Goal: Information Seeking & Learning: Learn about a topic

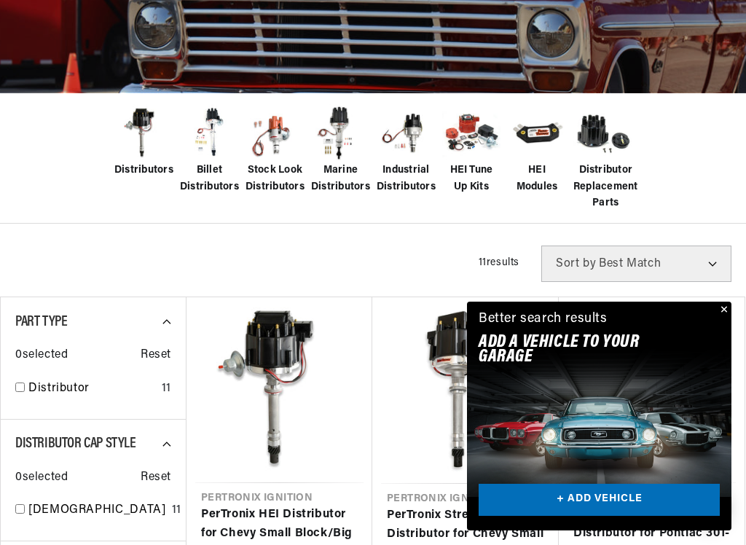
click at [259, 463] on link "PerTronix HEI Distributor for Chevy Small Block/Big Block Engines" at bounding box center [279, 534] width 157 height 56
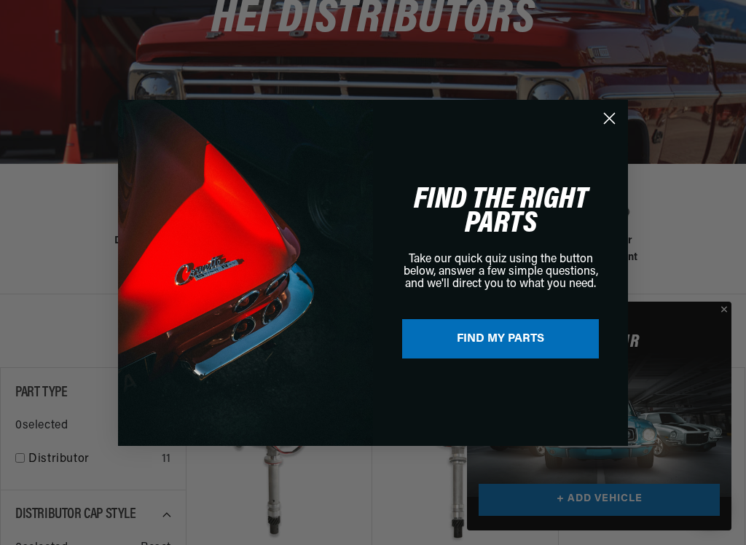
scroll to position [0, 442]
click at [603, 109] on circle "Close dialog" at bounding box center [609, 118] width 24 height 24
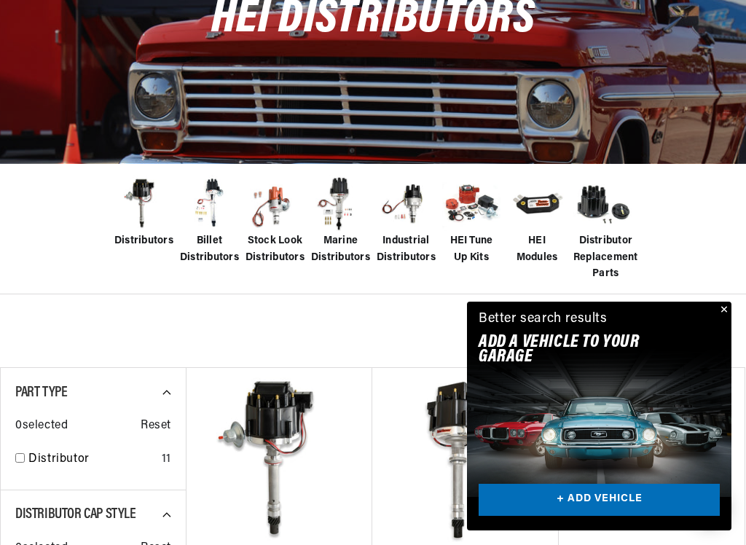
click at [136, 223] on img at bounding box center [143, 204] width 58 height 58
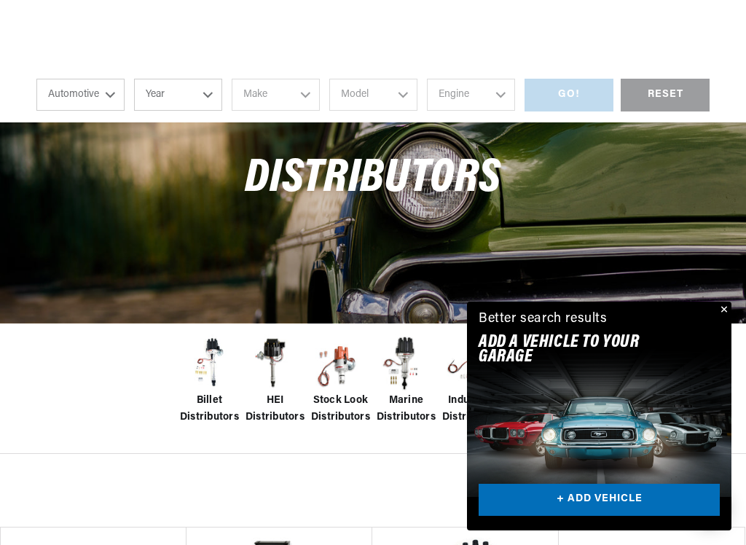
click at [106, 91] on select "Automotive Agricultural Industrial Marine Motorcycle" at bounding box center [80, 95] width 88 height 32
click at [205, 95] on select "Year 2026 2025 2024 2023 2022 2021 2020 2019 2018 2017 2016 2015 2014 2013 2012…" at bounding box center [178, 95] width 88 height 32
click at [206, 89] on select "Year 2026 2025 2024 2023 2022 2021 2020 2019 2018 2017 2016 2015 2014 2013 2012…" at bounding box center [178, 95] width 88 height 32
select select "1980"
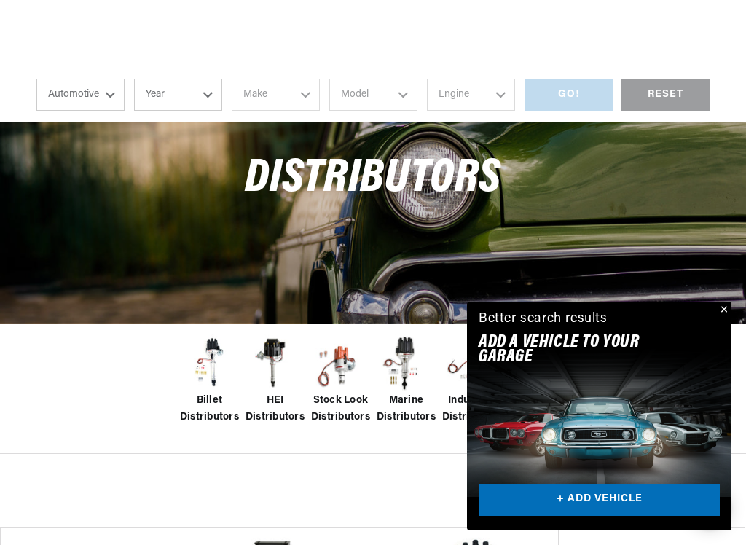
select select "1980"
click at [304, 97] on select "Make Alfa Romeo American Motors Audi Avanti Buick Cadillac Checker Chevrolet Ch…" at bounding box center [276, 95] width 88 height 32
select select "Chevrolet"
click at [401, 93] on select "Model B60 C10 C10 Suburban C20 C20 Suburban C30 C60 C70 Camaro Caprice Citation…" at bounding box center [373, 95] width 88 height 32
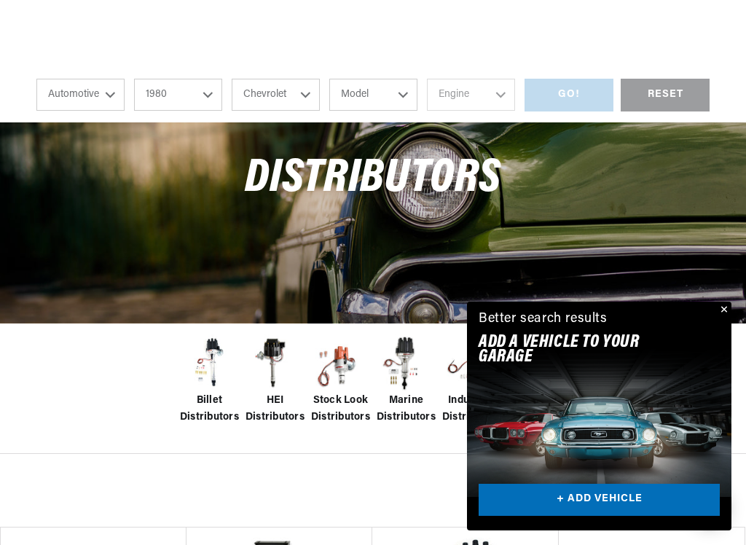
scroll to position [0, 0]
select select "Camaro"
click at [490, 97] on select "Engine 3.8L 4.4L 5.0L 5.7L" at bounding box center [471, 95] width 88 height 32
select select "5.7L"
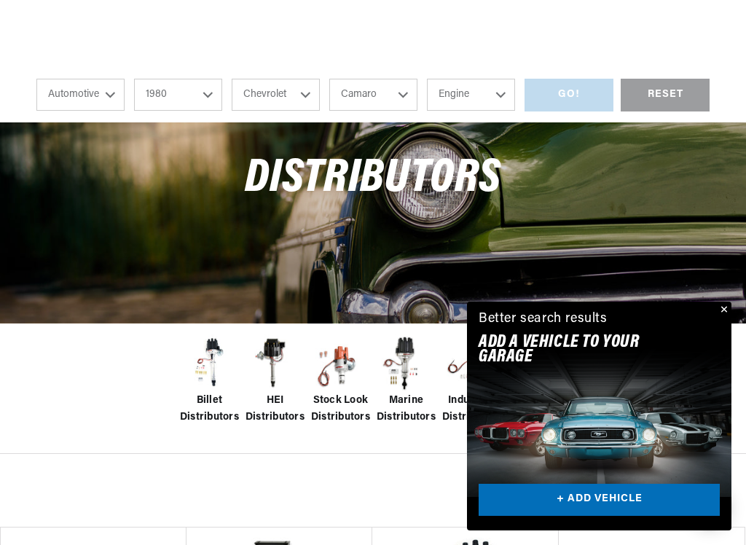
select select "5.7L"
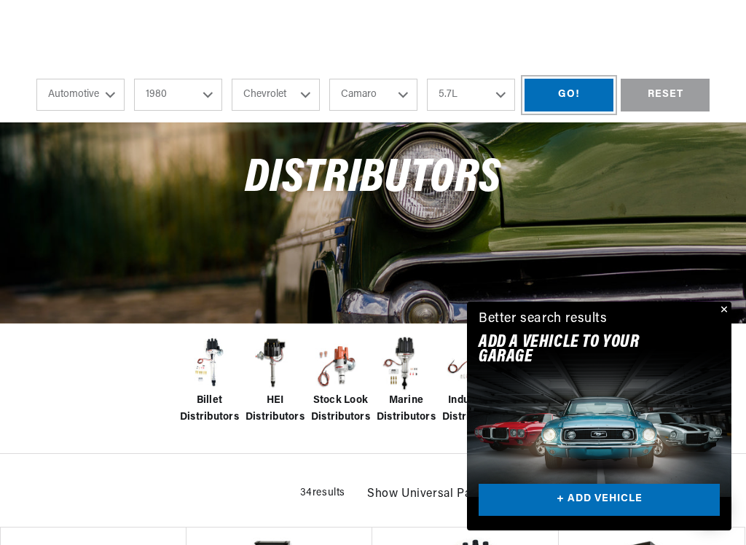
click at [581, 90] on div "GO!" at bounding box center [569, 95] width 89 height 33
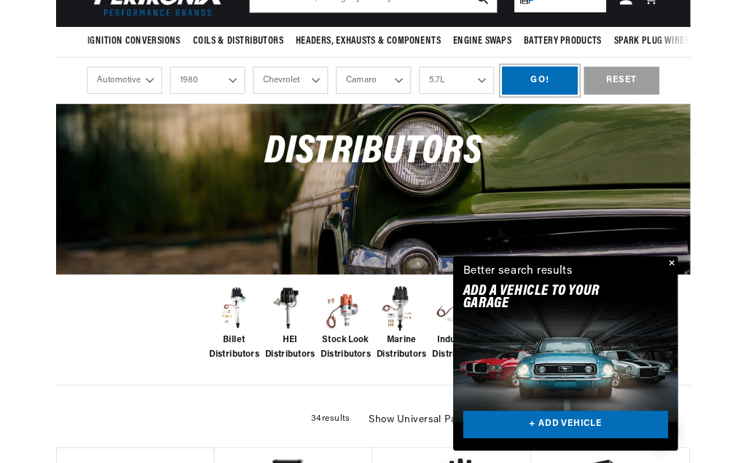
scroll to position [139, 0]
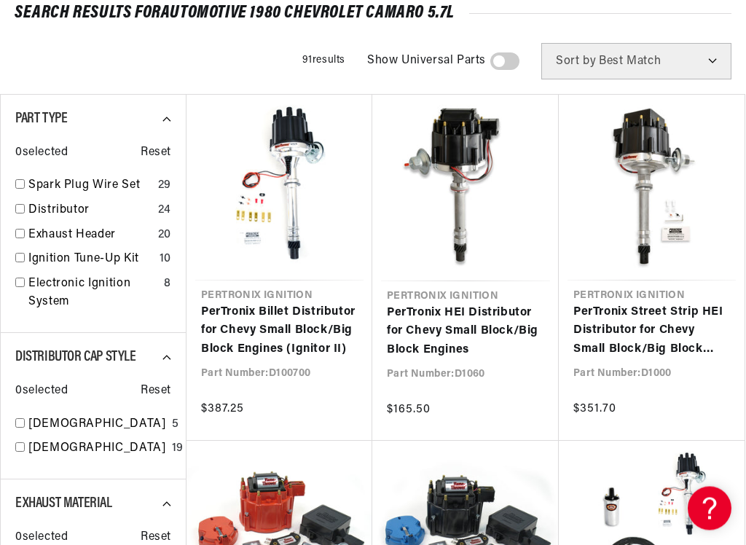
scroll to position [183, 0]
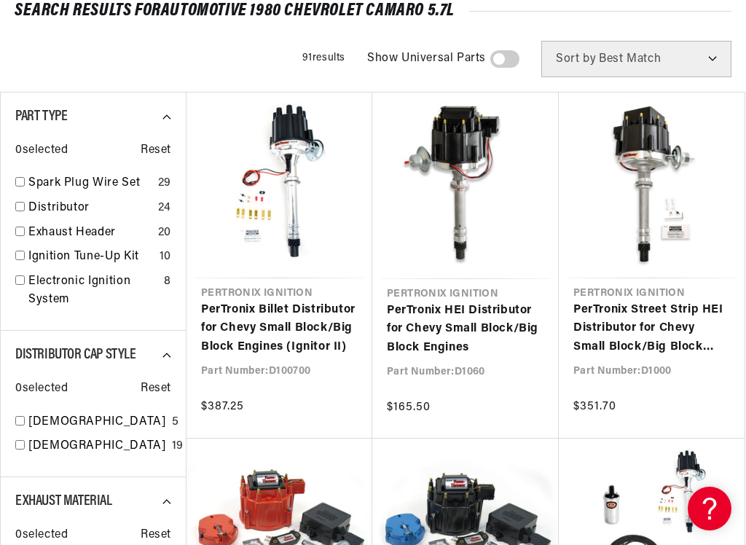
click at [481, 321] on link "PerTronix HEI Distributor for Chevy Small Block/Big Block Engines" at bounding box center [465, 330] width 157 height 56
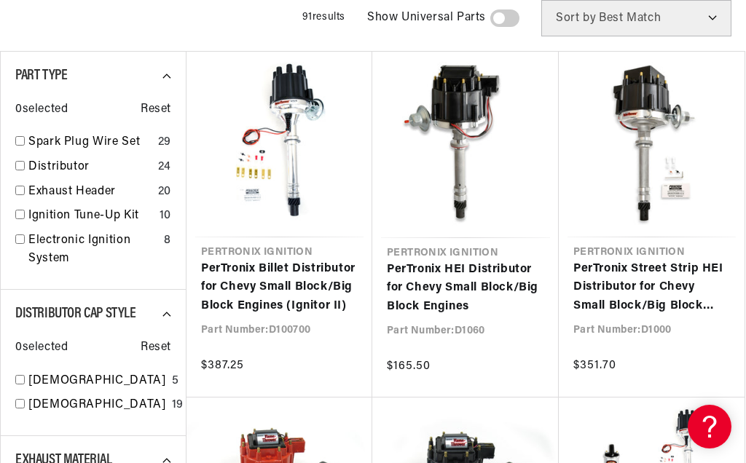
scroll to position [0, 0]
click at [12, 404] on div "Distributor Cap Style 0 selected Reset Female 5 Male 19" at bounding box center [93, 363] width 186 height 146
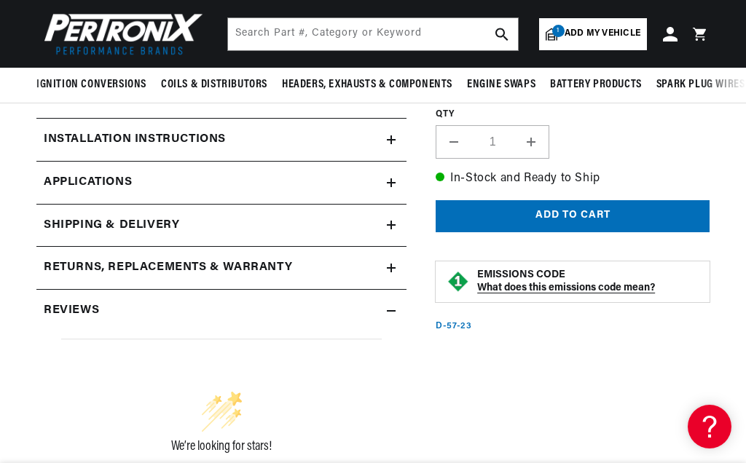
scroll to position [0, 442]
click at [391, 141] on icon at bounding box center [391, 140] width 0 height 9
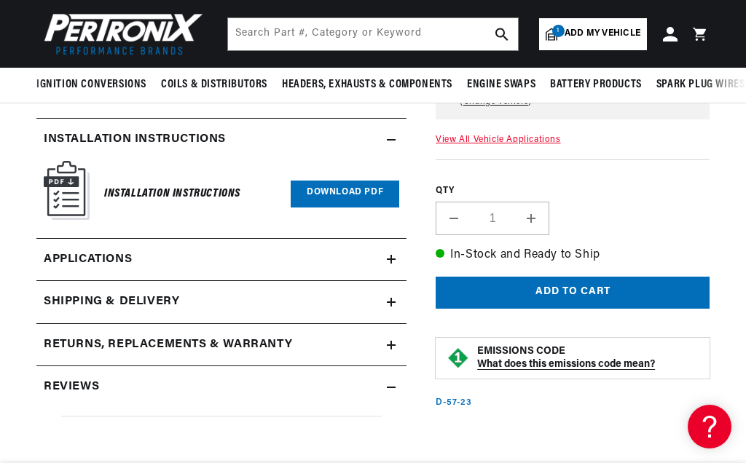
click at [355, 189] on link "Download PDF" at bounding box center [345, 194] width 109 height 27
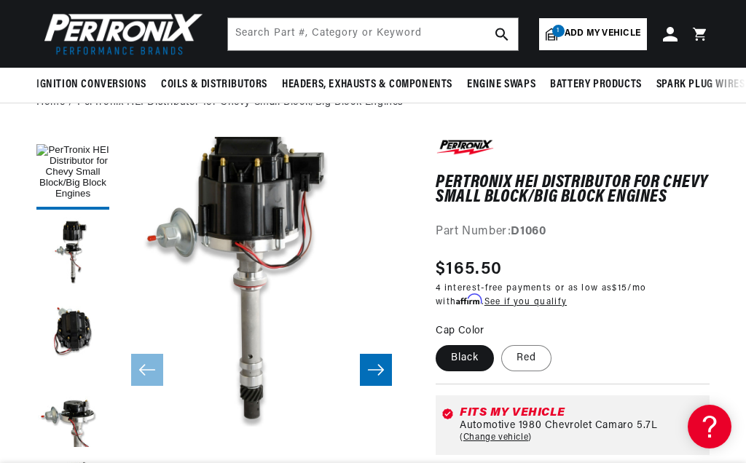
scroll to position [81, 0]
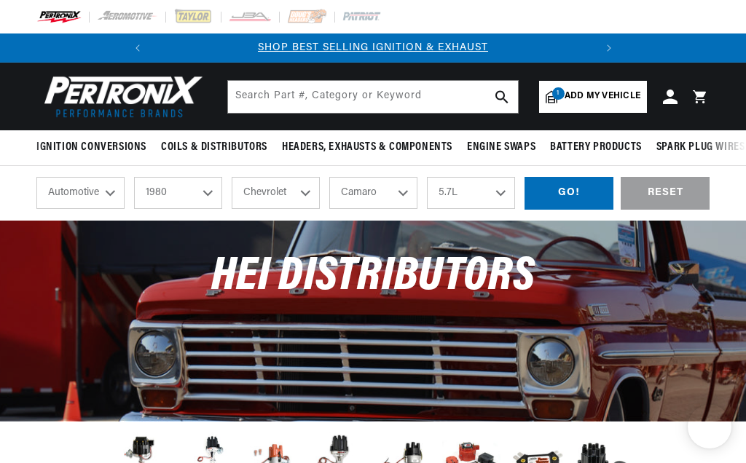
select select "1980"
select select "Chevrolet"
select select "Camaro"
select select "5.7L"
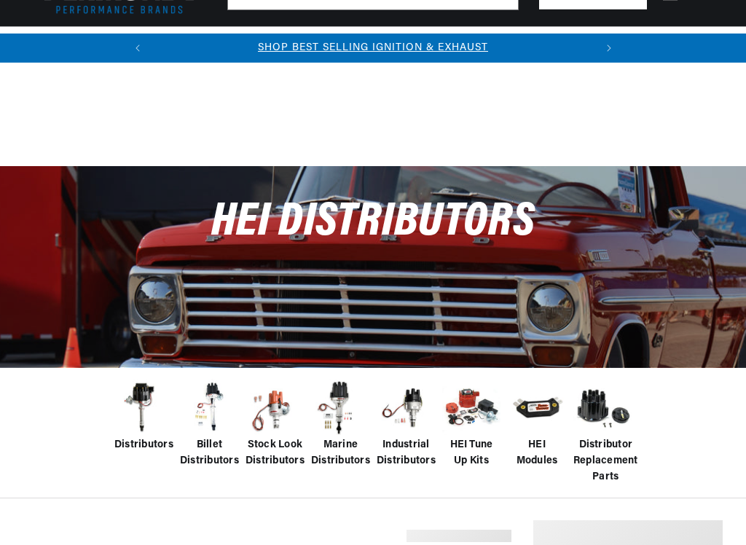
select select "1980"
select select "Chevrolet"
select select "Camaro"
select select "5.7L"
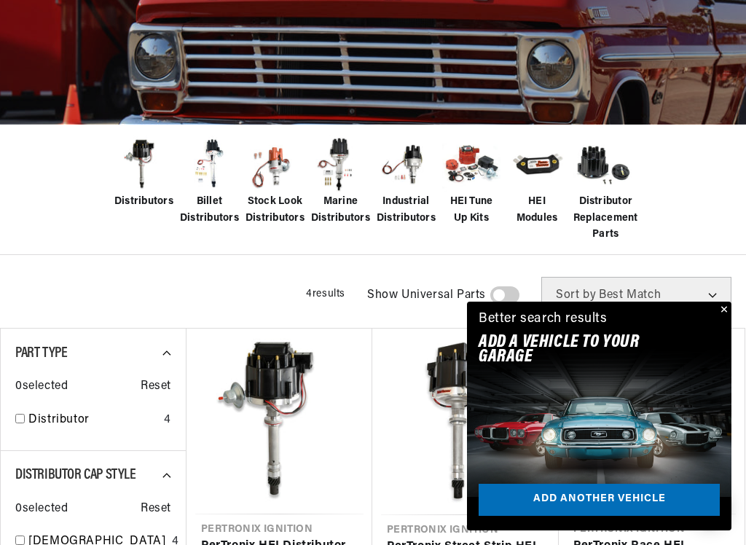
click at [730, 314] on button "Close" at bounding box center [722, 310] width 17 height 17
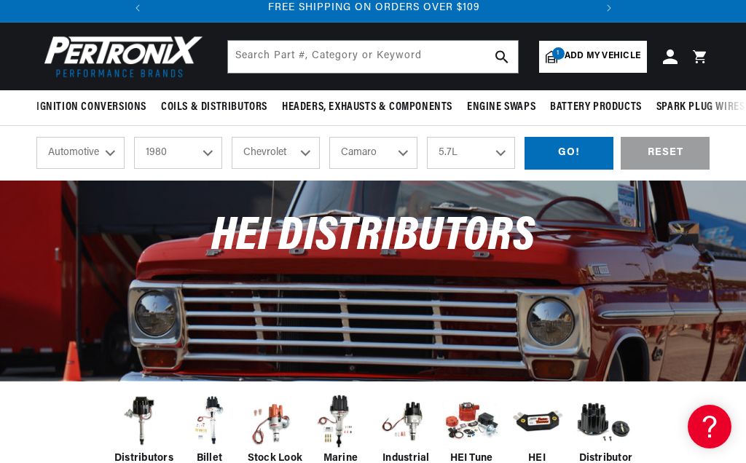
scroll to position [0, 186]
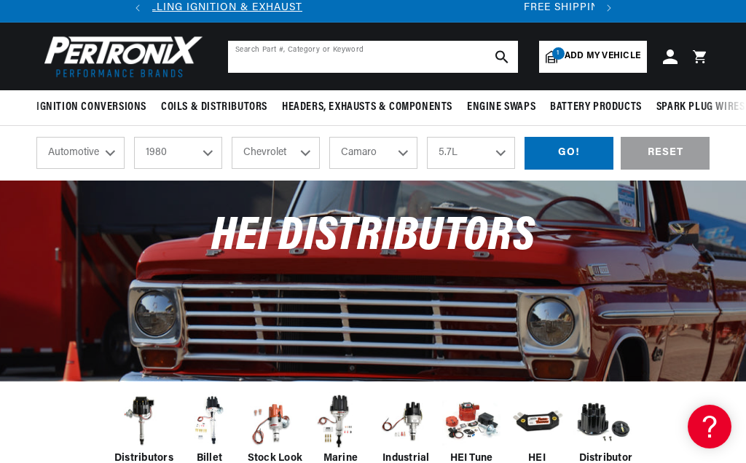
click at [276, 52] on input "text" at bounding box center [373, 57] width 290 height 32
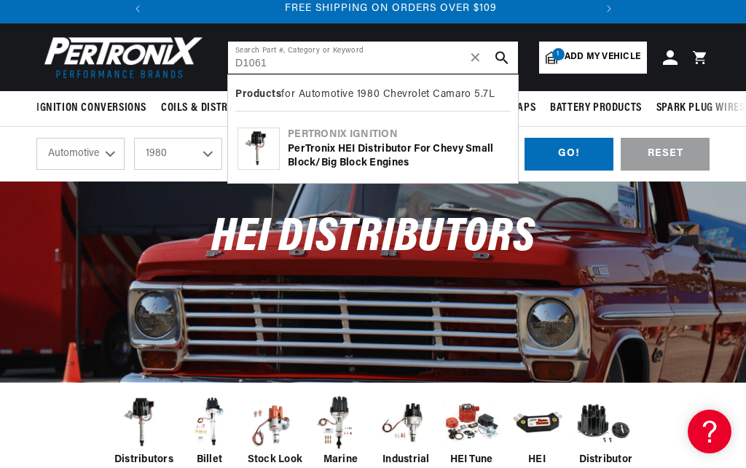
scroll to position [0, 442]
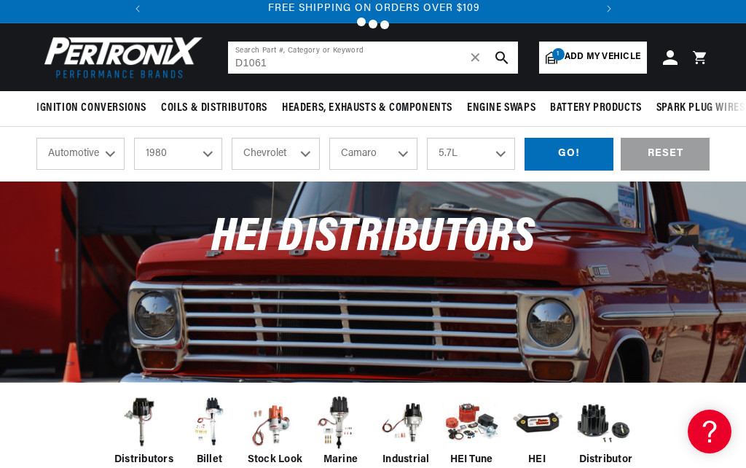
type input "D1061"
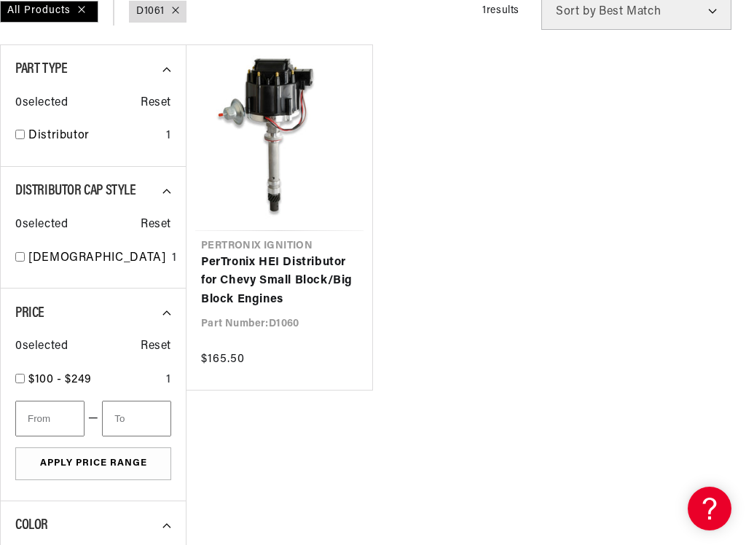
scroll to position [234, 0]
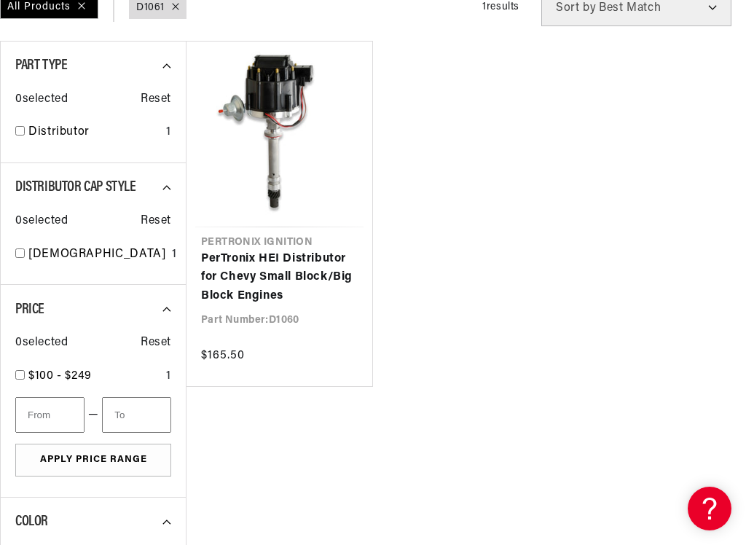
click at [284, 266] on link "PerTronix HEI Distributor for Chevy Small Block/Big Block Engines" at bounding box center [279, 278] width 157 height 56
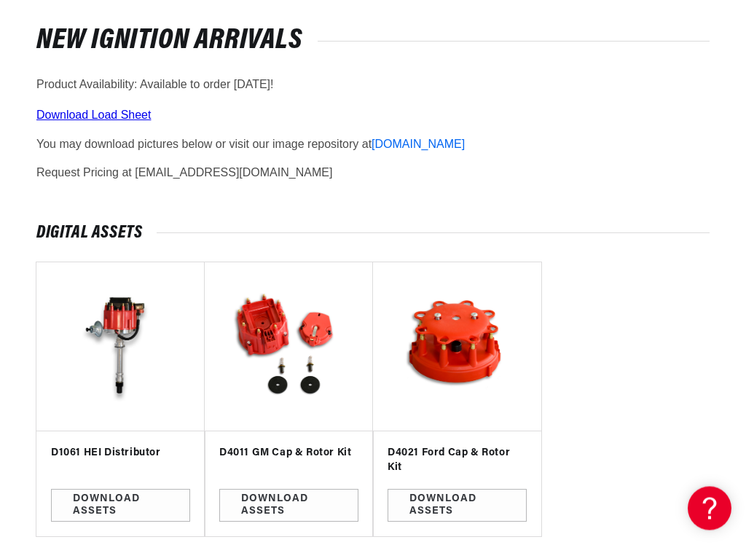
scroll to position [225, 0]
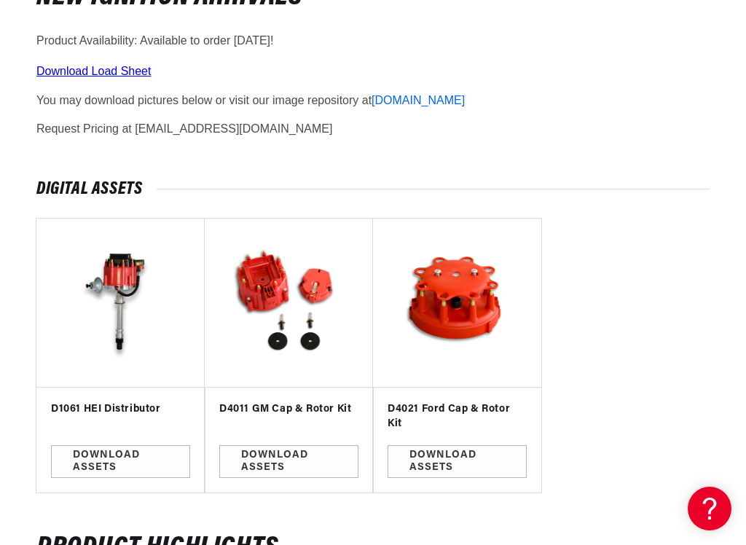
click at [75, 463] on link "Download Assets" at bounding box center [120, 461] width 139 height 33
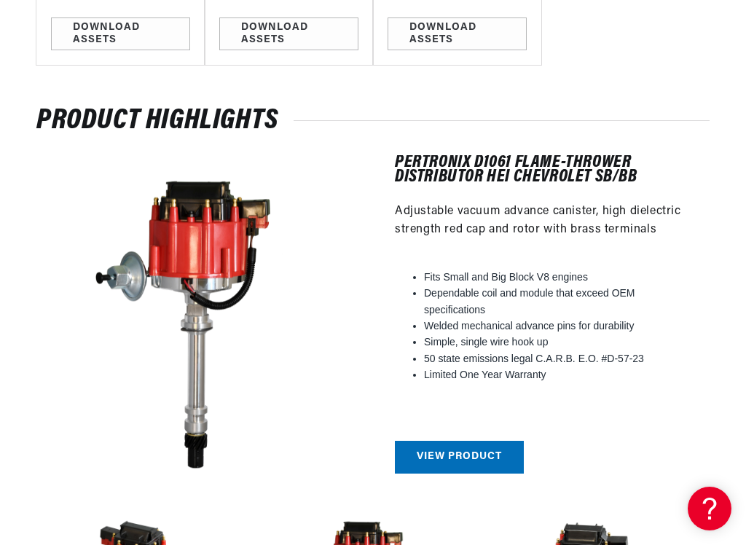
scroll to position [668, 0]
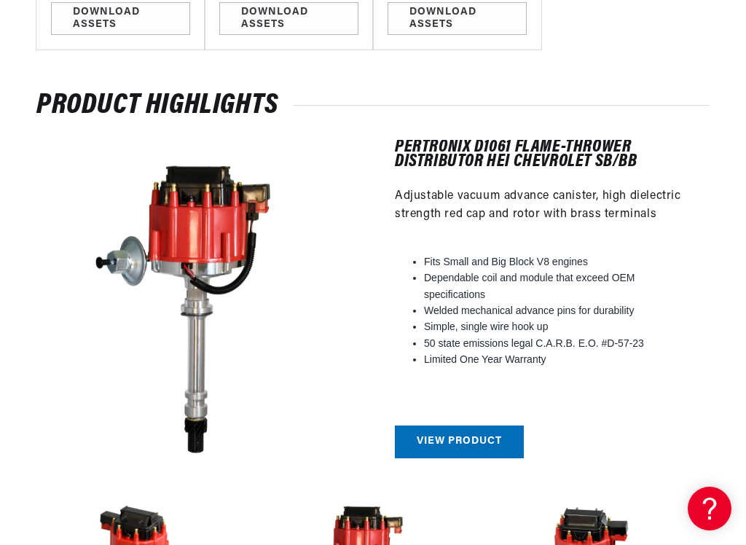
click at [458, 438] on link "View Product" at bounding box center [459, 441] width 129 height 33
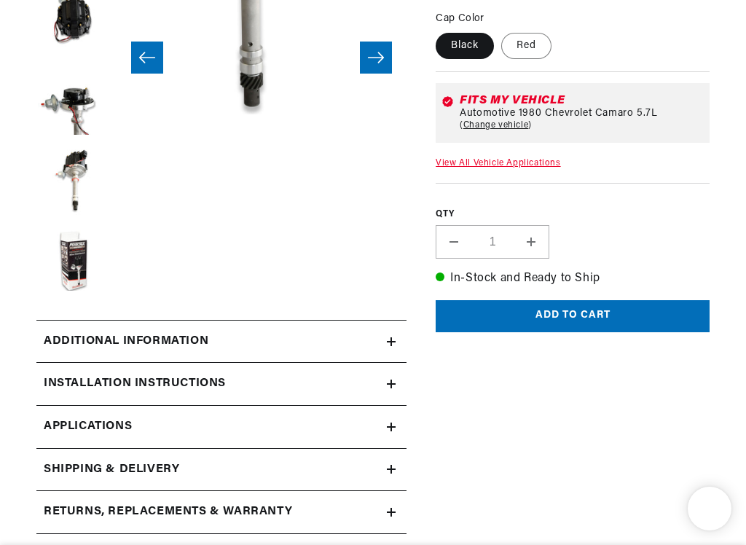
scroll to position [29, 14]
click at [68, 305] on button "Load image 7 in gallery view" at bounding box center [72, 341] width 73 height 73
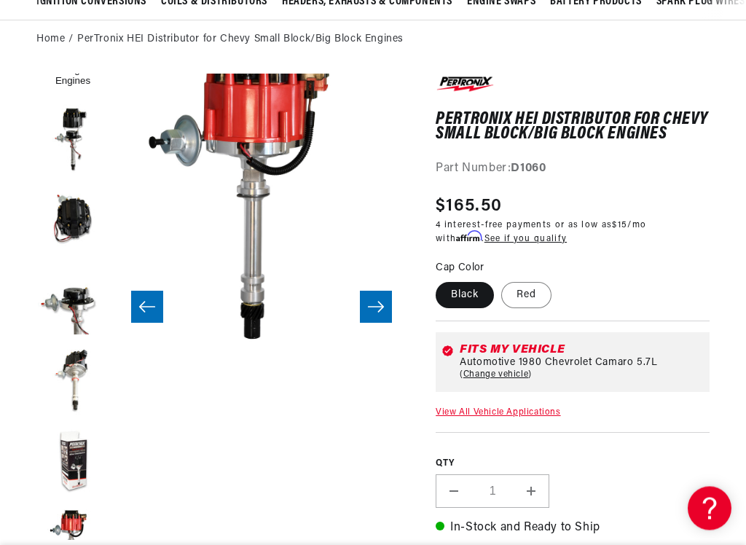
scroll to position [146, 0]
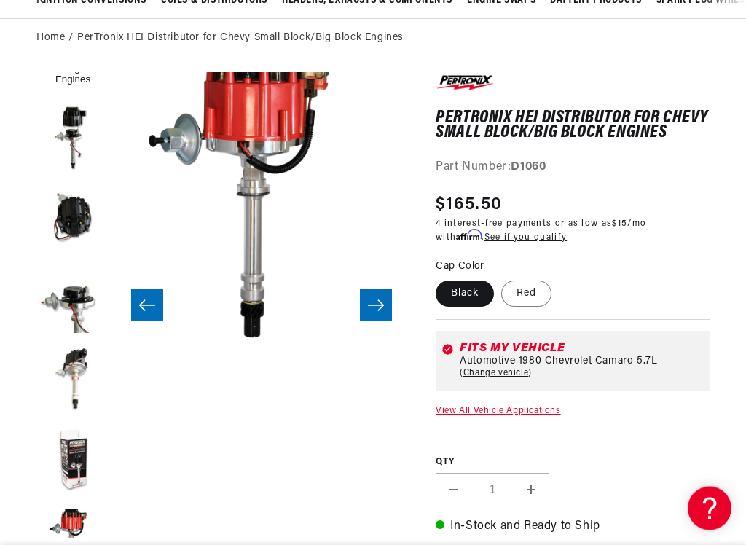
click at [526, 286] on label "Red" at bounding box center [526, 294] width 50 height 26
click at [502, 279] on input "Red" at bounding box center [501, 278] width 1 height 1
radio input "true"
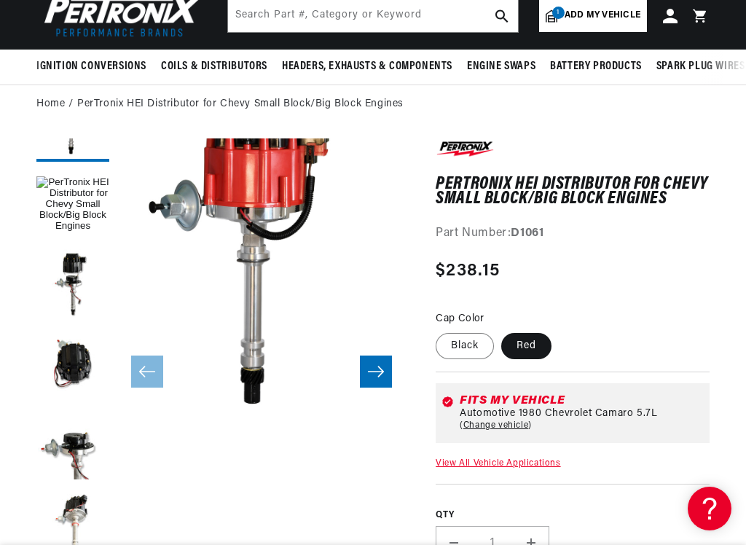
scroll to position [77, 0]
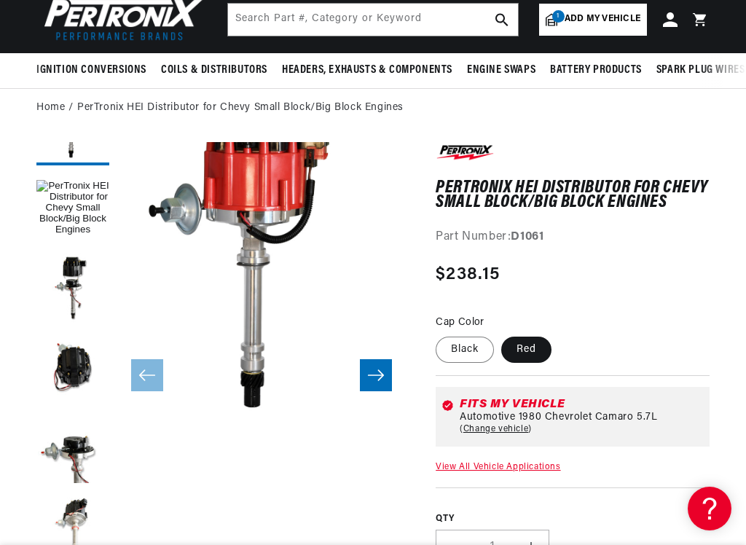
click at [484, 347] on label "Black" at bounding box center [465, 350] width 58 height 26
click at [440, 334] on input "Black" at bounding box center [439, 334] width 1 height 1
radio input "true"
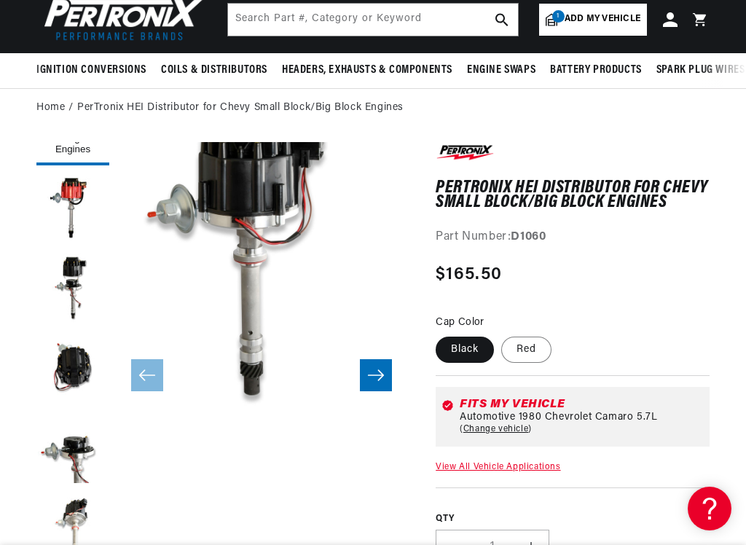
click at [527, 354] on label "Red" at bounding box center [526, 350] width 50 height 26
click at [502, 334] on input "Red" at bounding box center [501, 334] width 1 height 1
radio input "true"
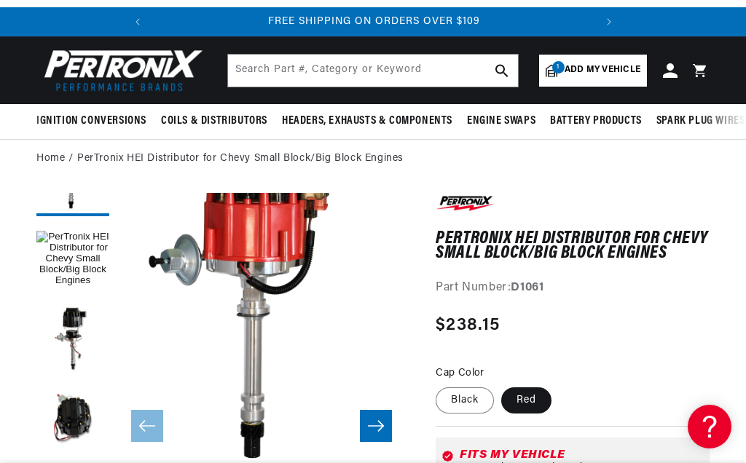
scroll to position [25, 0]
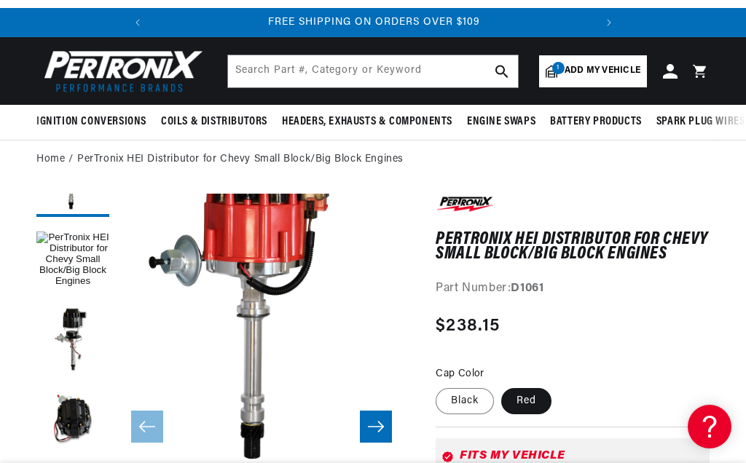
click at [467, 392] on label "Black" at bounding box center [465, 401] width 58 height 26
click at [440, 386] on input "Black" at bounding box center [439, 385] width 1 height 1
radio input "true"
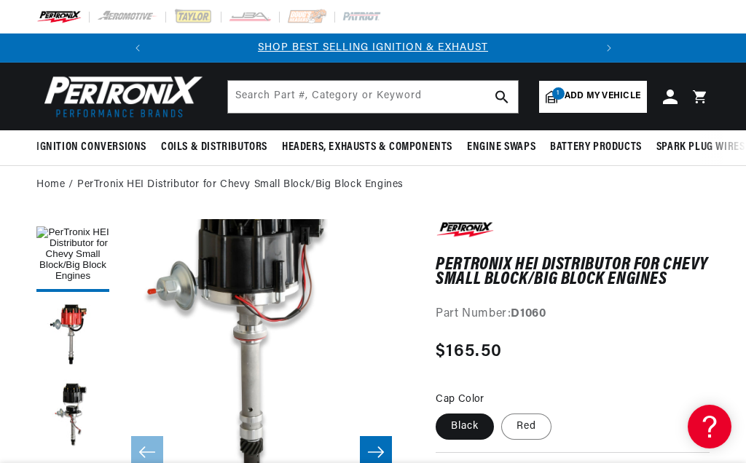
click at [532, 422] on label "Red" at bounding box center [526, 427] width 50 height 26
click at [502, 412] on input "Red" at bounding box center [501, 411] width 1 height 1
radio input "true"
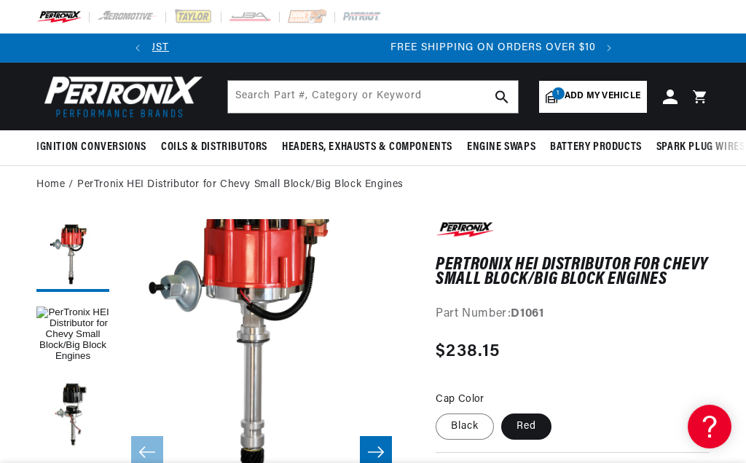
scroll to position [0, 442]
